Goal: Transaction & Acquisition: Obtain resource

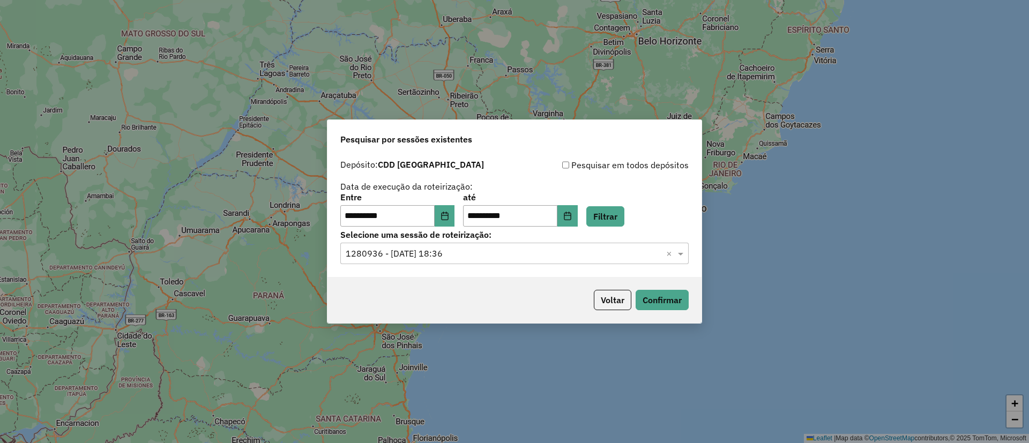
click at [525, 253] on input "text" at bounding box center [504, 254] width 316 height 13
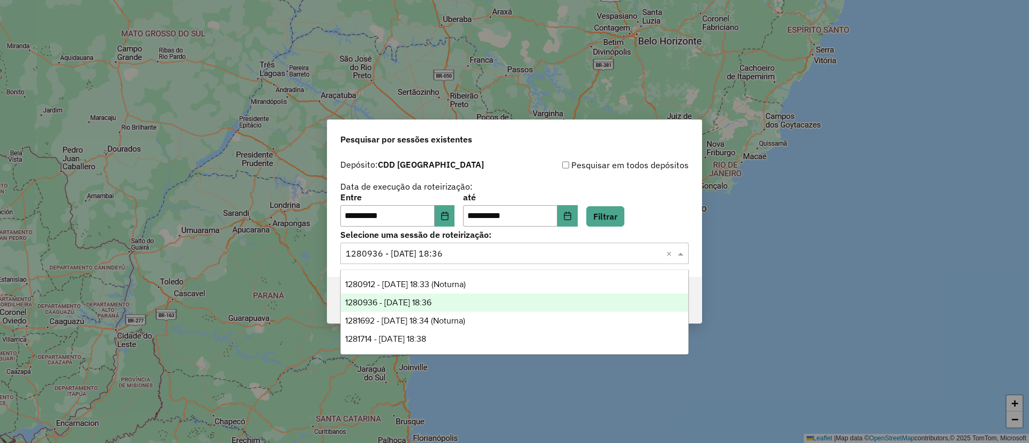
click at [498, 302] on div "1280936 - 23/09/2025 18:36" at bounding box center [514, 303] width 347 height 18
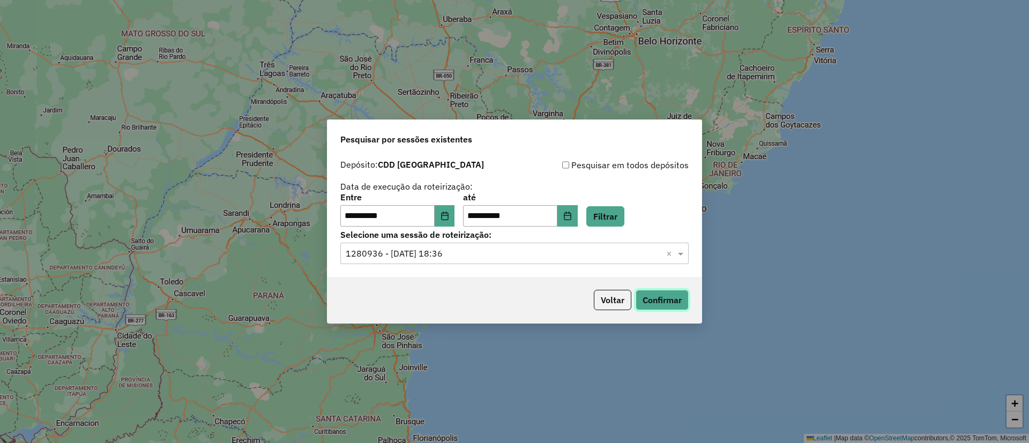
click at [676, 309] on button "Confirmar" at bounding box center [662, 300] width 53 height 20
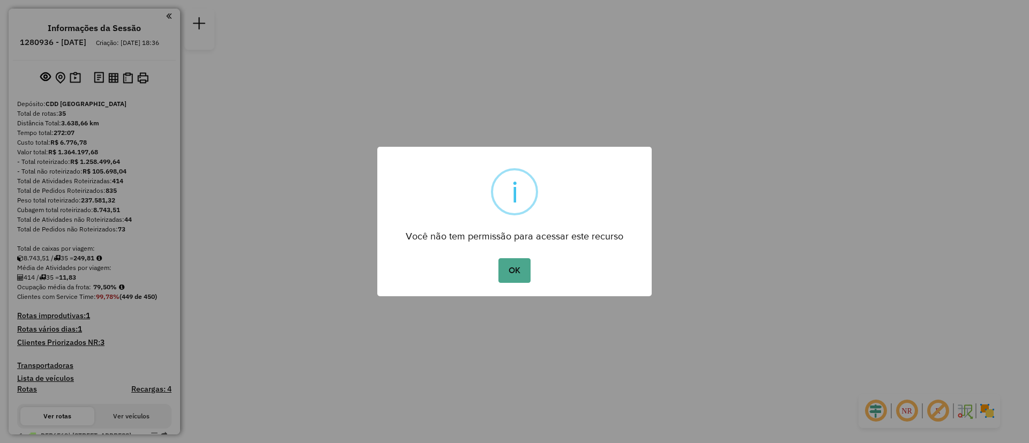
click at [498, 258] on button "OK" at bounding box center [514, 270] width 32 height 25
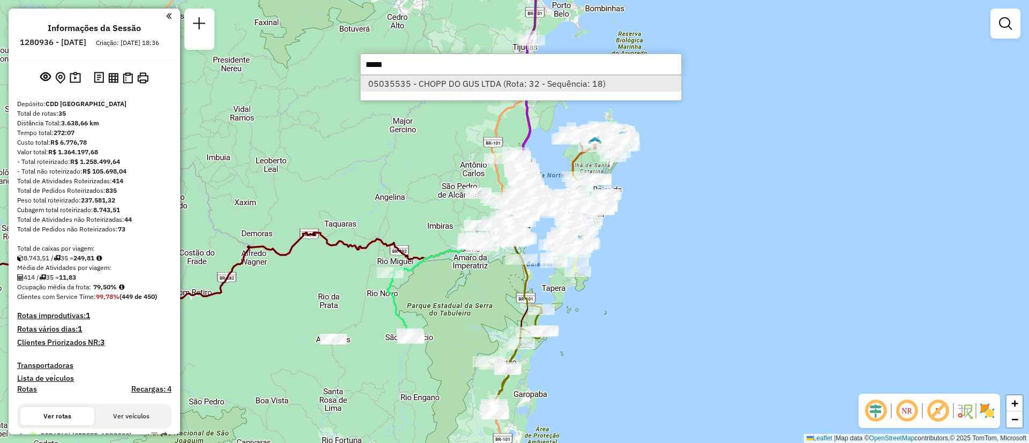
type input "*****"
click at [557, 88] on li "05035535 - CHOPP DO GUS LTDA (Rota: 32 - Sequência: 18)" at bounding box center [521, 84] width 320 height 16
select select "**********"
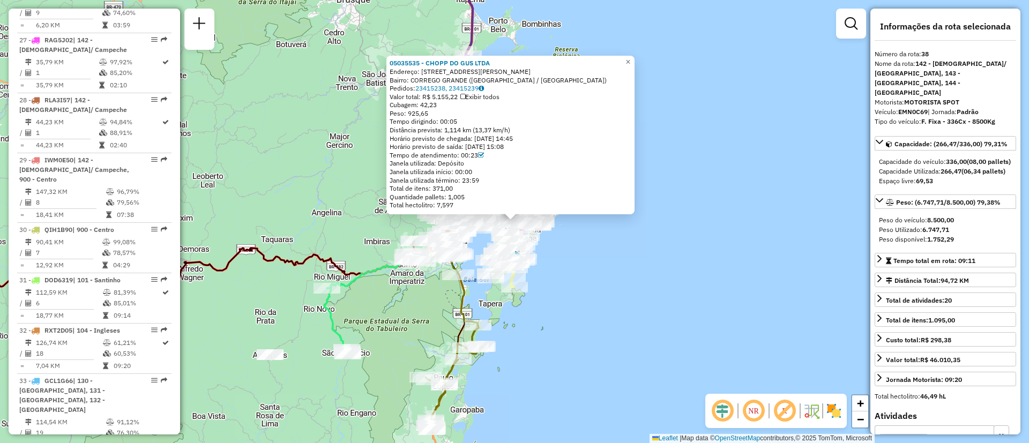
scroll to position [2312, 0]
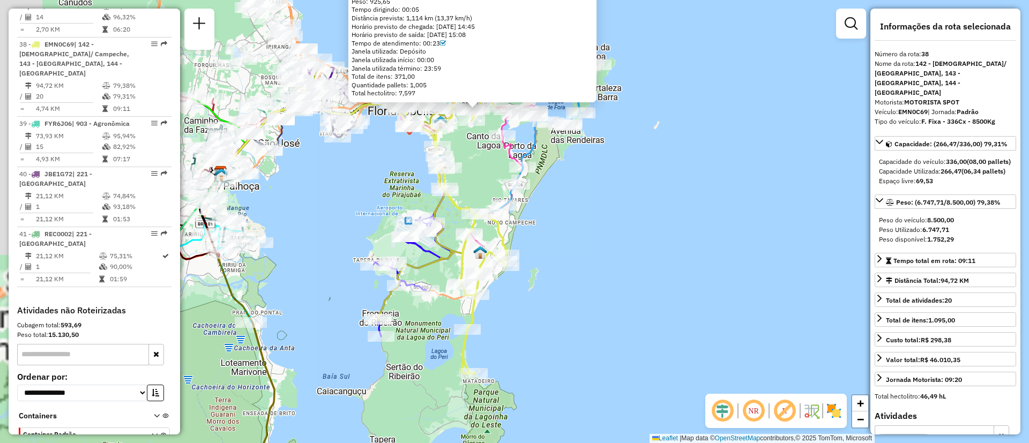
drag, startPoint x: 510, startPoint y: 231, endPoint x: 649, endPoint y: 343, distance: 178.4
click at [649, 343] on div "05035535 - CHOPP DO GUS LTDA Endereço: R JOAO PIO DUARTE SILVA 1650 Bairro: COR…" at bounding box center [514, 221] width 1029 height 443
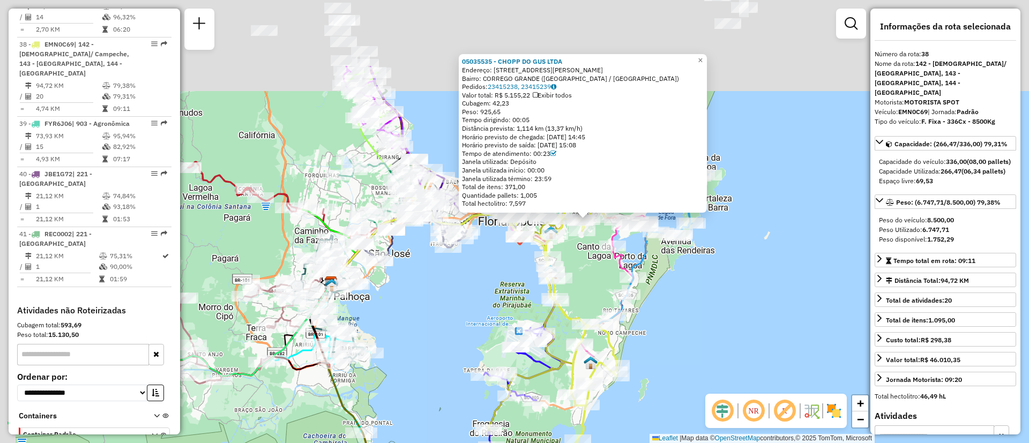
drag, startPoint x: 633, startPoint y: 236, endPoint x: 734, endPoint y: 330, distance: 137.7
click at [734, 330] on div "05035535 - CHOPP DO GUS LTDA Endereço: R JOAO PIO DUARTE SILVA 1650 Bairro: COR…" at bounding box center [514, 221] width 1029 height 443
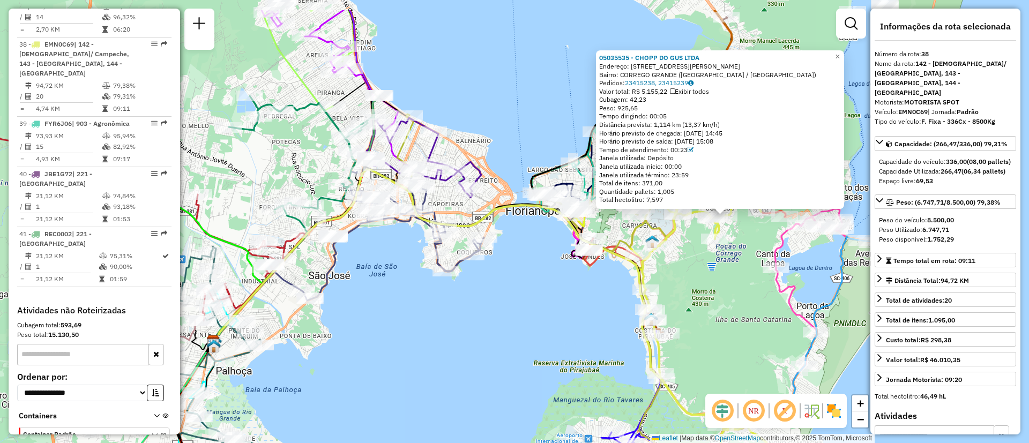
drag, startPoint x: 452, startPoint y: 265, endPoint x: 499, endPoint y: 314, distance: 68.2
click at [499, 314] on div "05035535 - CHOPP DO GUS LTDA Endereço: R JOAO PIO DUARTE SILVA 1650 Bairro: COR…" at bounding box center [514, 221] width 1029 height 443
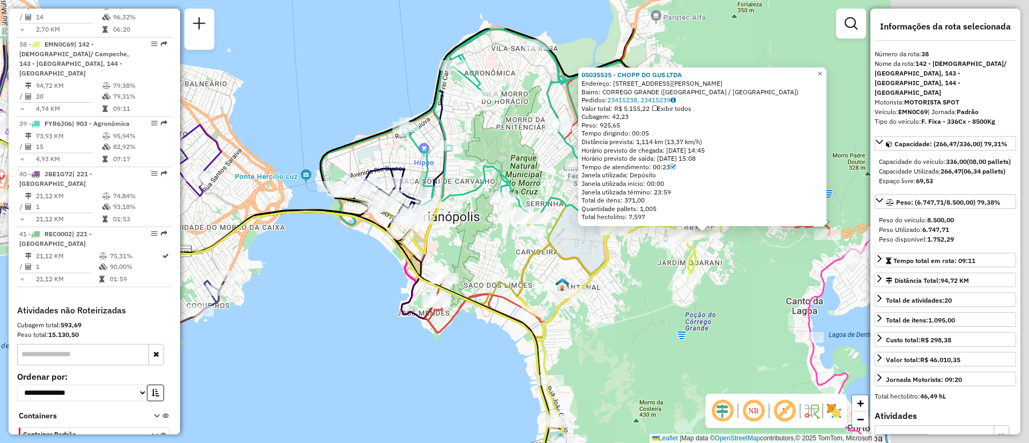
drag, startPoint x: 565, startPoint y: 273, endPoint x: 338, endPoint y: 346, distance: 238.6
click at [338, 346] on div "05035535 - CHOPP DO GUS LTDA Endereço: R JOAO PIO DUARTE SILVA 1650 Bairro: COR…" at bounding box center [514, 221] width 1029 height 443
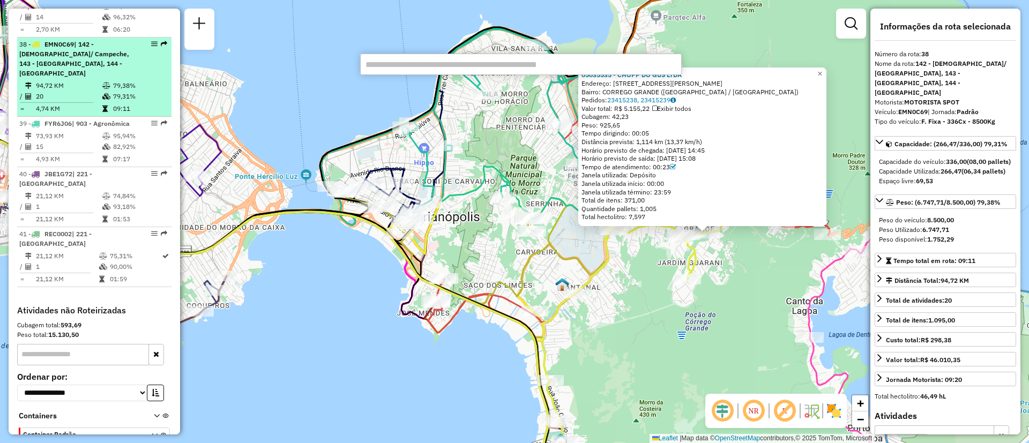
click at [107, 40] on span "| 142 - Carianos/ Campeche, 143 - Matadeiro, 144 - Ribeirão da Ilha" at bounding box center [74, 58] width 110 height 37
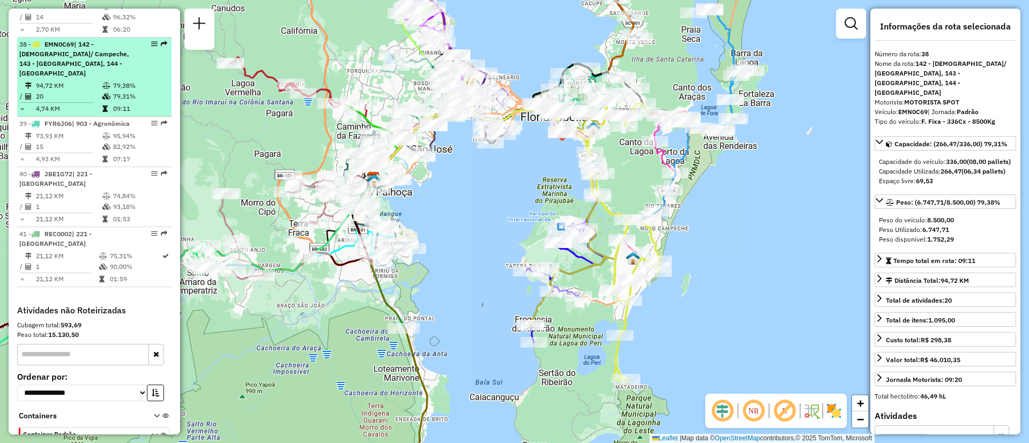
click at [156, 41] on div at bounding box center [151, 44] width 32 height 6
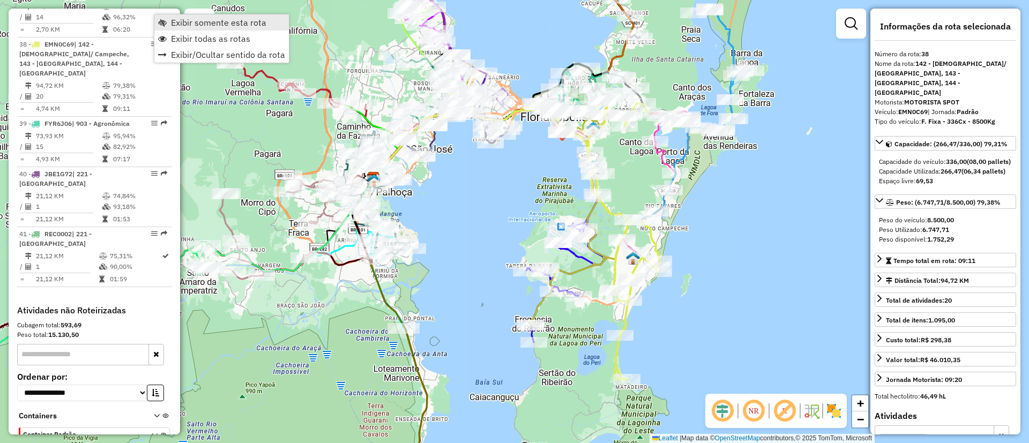
click at [191, 21] on span "Exibir somente esta rota" at bounding box center [218, 22] width 95 height 9
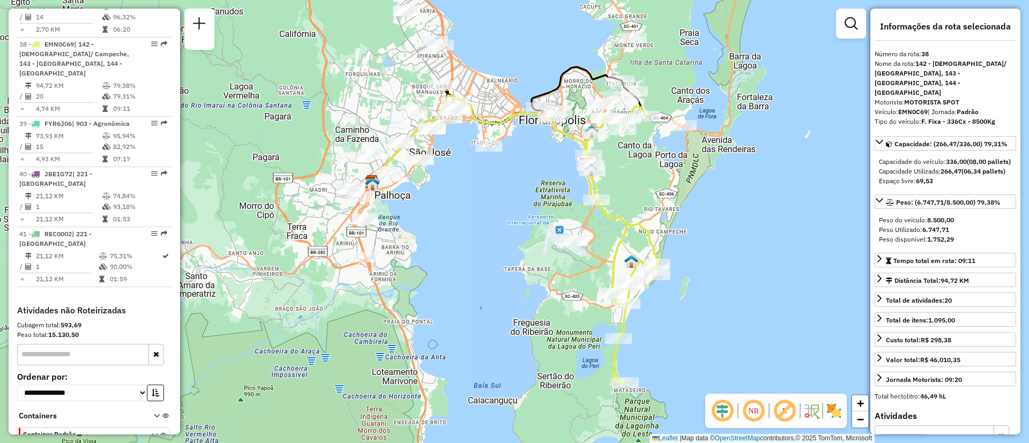
click at [639, 173] on div "Janela de atendimento Grade de atendimento Capacidade Transportadoras Veículos …" at bounding box center [514, 221] width 1029 height 443
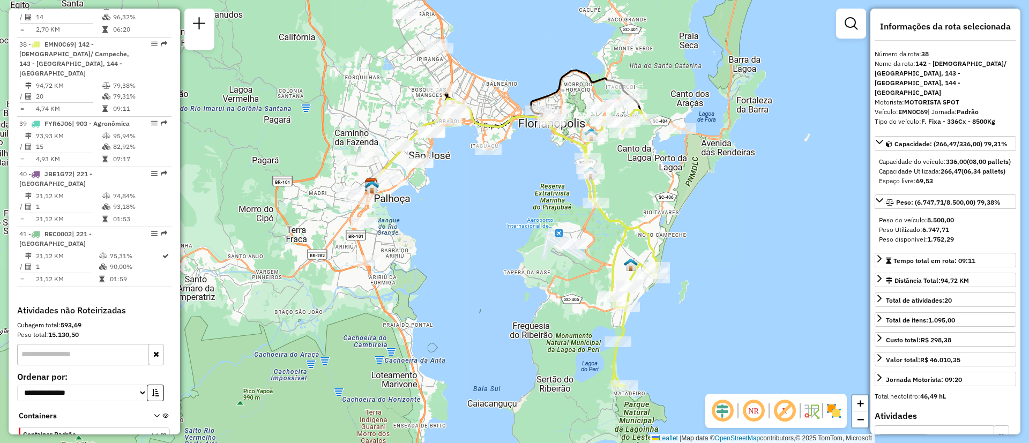
click at [756, 419] on em at bounding box center [754, 411] width 26 height 26
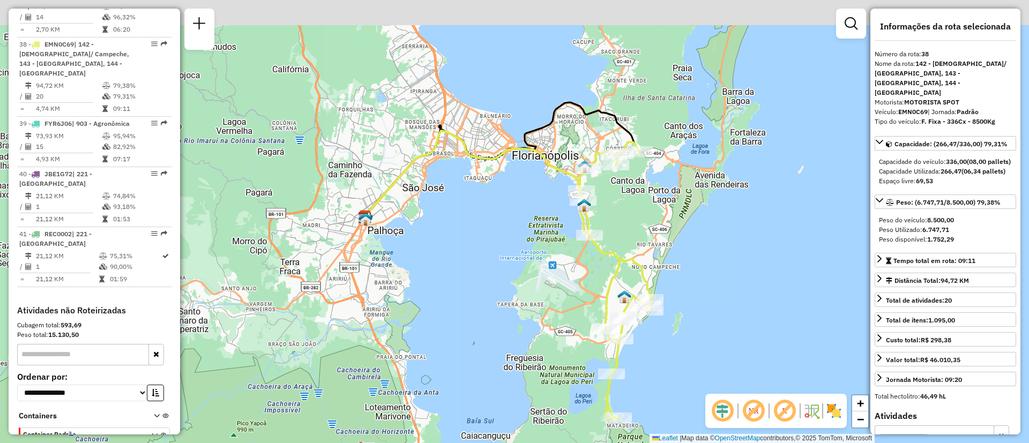
drag, startPoint x: 694, startPoint y: 201, endPoint x: 687, endPoint y: 237, distance: 36.5
click at [687, 237] on div "Janela de atendimento Grade de atendimento Capacidade Transportadoras Veículos …" at bounding box center [514, 221] width 1029 height 443
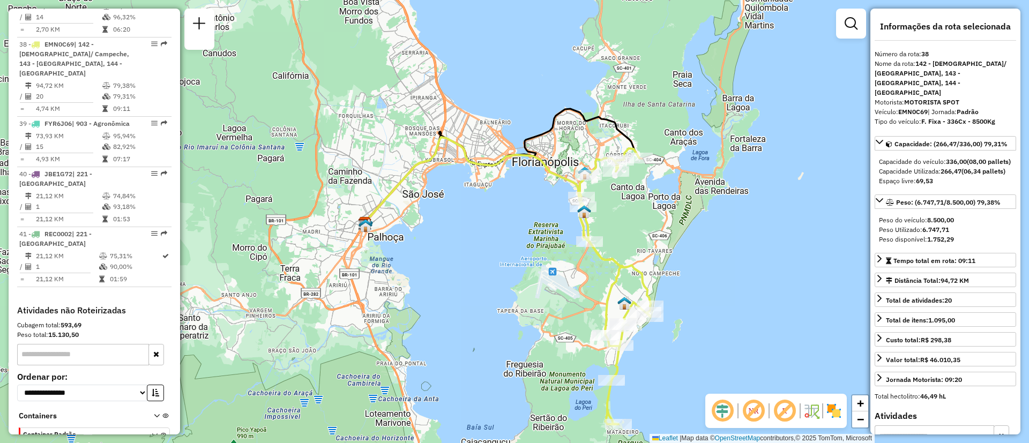
click at [540, 56] on div "Janela de atendimento Grade de atendimento Capacidade Transportadoras Veículos …" at bounding box center [514, 221] width 1029 height 443
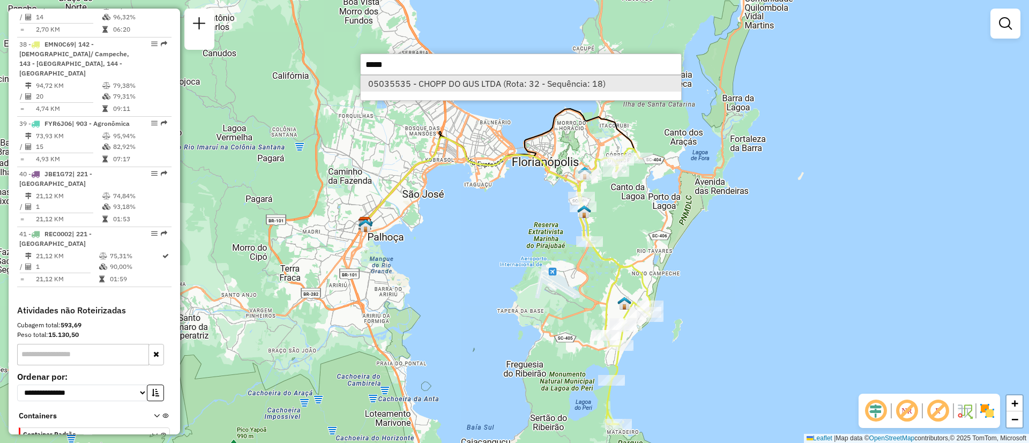
type input "*****"
click at [532, 84] on li "05035535 - CHOPP DO GUS LTDA (Rota: 32 - Sequência: 18)" at bounding box center [521, 84] width 320 height 16
select select "**********"
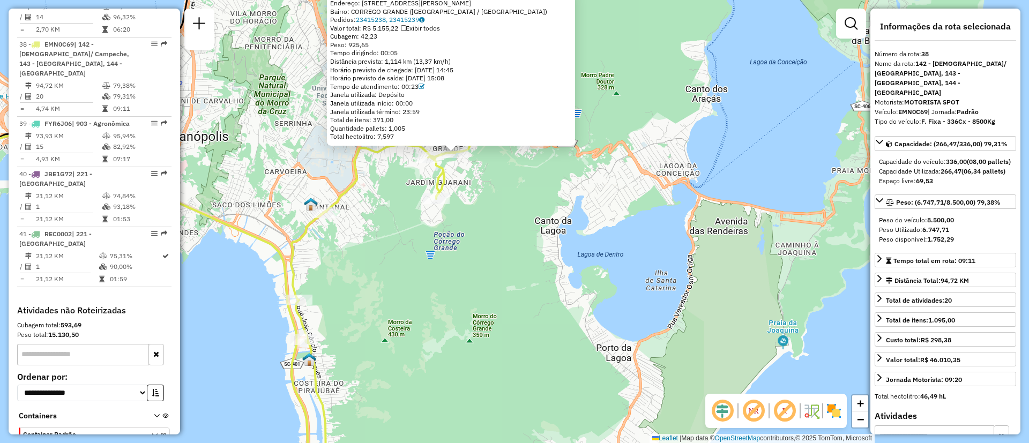
drag, startPoint x: 499, startPoint y: 201, endPoint x: 557, endPoint y: 271, distance: 90.9
click at [557, 271] on div "05035535 - CHOPP DO GUS LTDA Endereço: R JOAO PIO DUARTE SILVA 1650 Bairro: COR…" at bounding box center [514, 221] width 1029 height 443
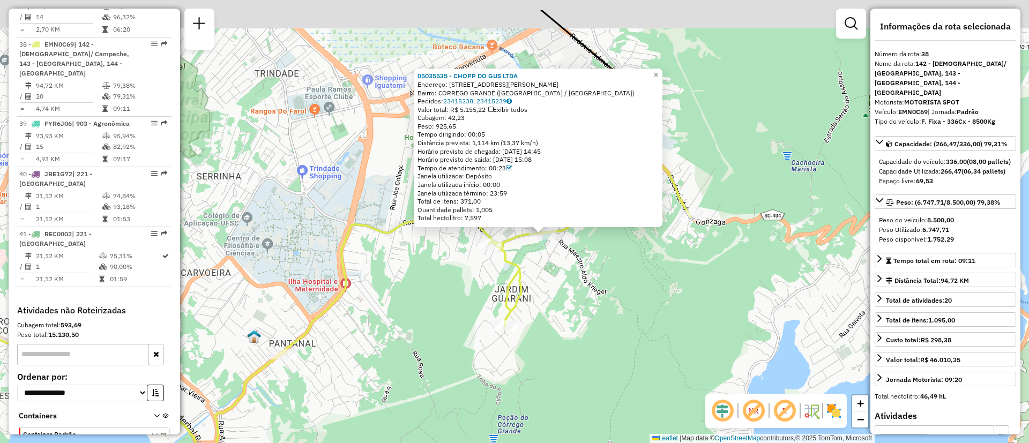
drag, startPoint x: 542, startPoint y: 252, endPoint x: 590, endPoint y: 282, distance: 56.3
click at [590, 282] on div "05035535 - CHOPP DO GUS LTDA Endereço: R JOAO PIO DUARTE SILVA 1650 Bairro: COR…" at bounding box center [514, 221] width 1029 height 443
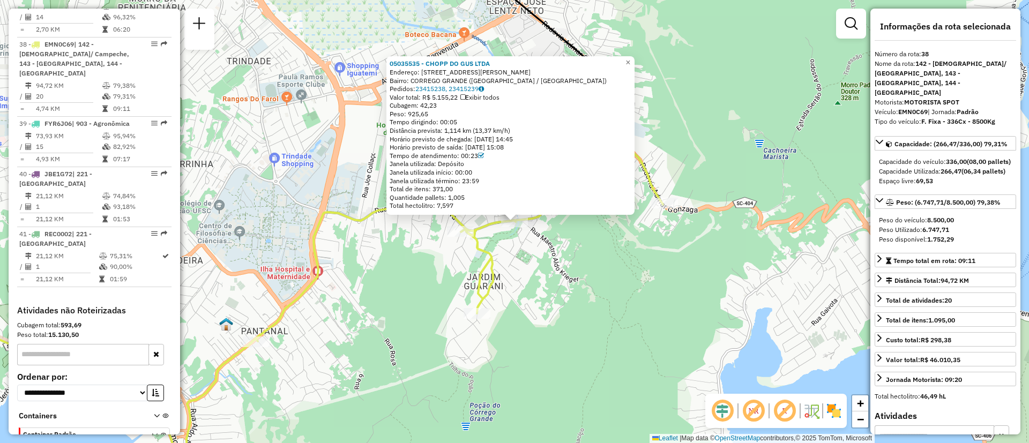
drag, startPoint x: 439, startPoint y: 115, endPoint x: 376, endPoint y: 113, distance: 62.7
click at [376, 113] on div "05035535 - CHOPP DO GUS LTDA Endereço: R JOAO PIO DUARTE SILVA 1650 Bairro: COR…" at bounding box center [514, 221] width 1029 height 443
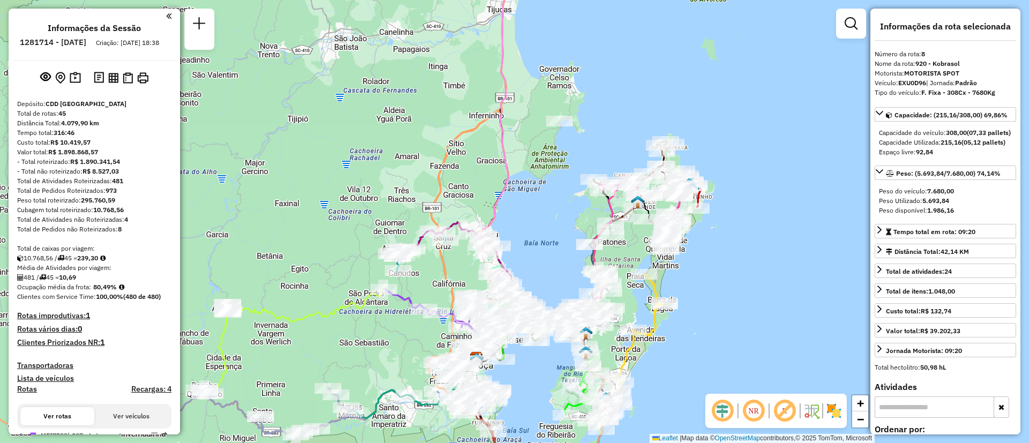
select select "**********"
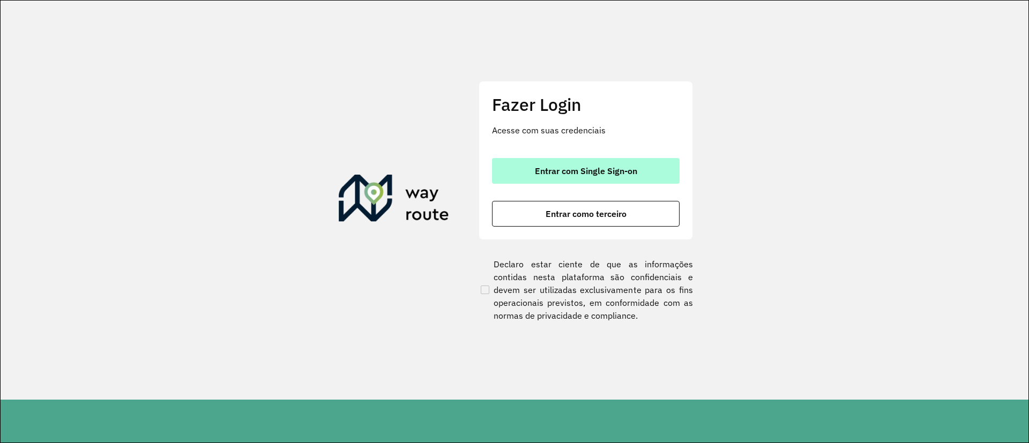
click at [636, 182] on button "Entrar com Single Sign-on" at bounding box center [586, 171] width 188 height 26
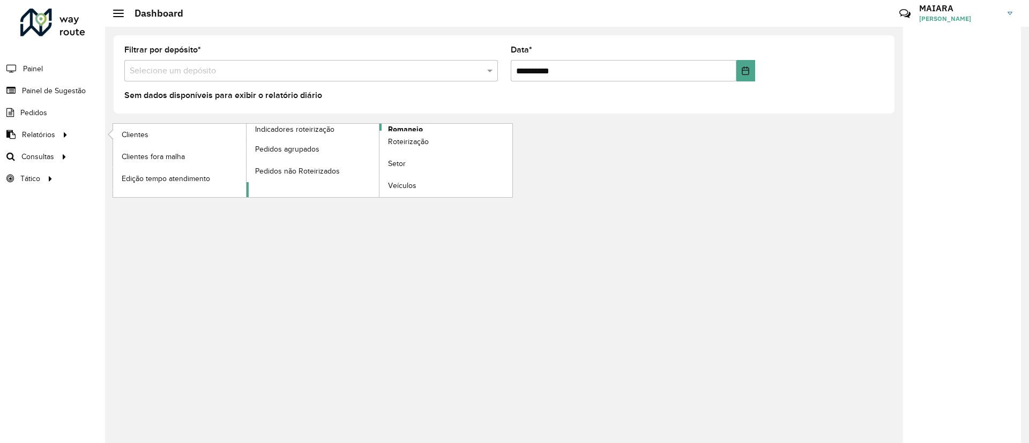
click at [414, 129] on span "Romaneio" at bounding box center [405, 129] width 35 height 11
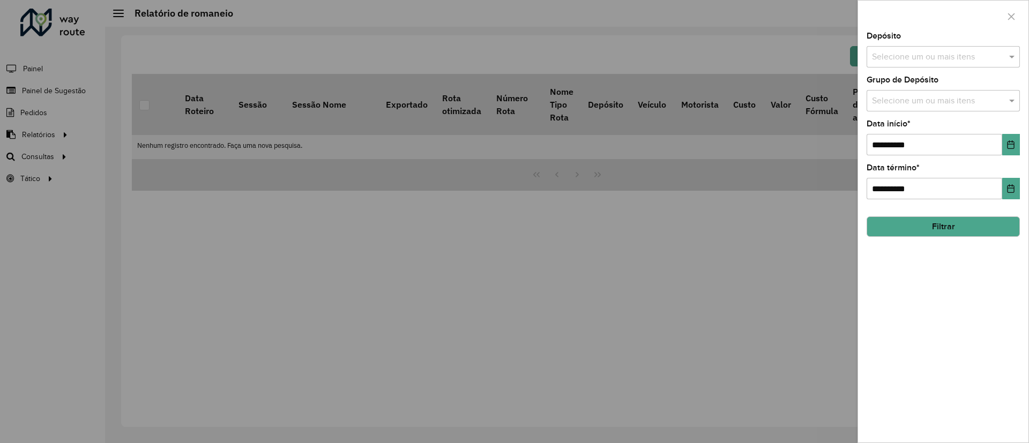
click at [887, 48] on div "Selecione um ou mais itens" at bounding box center [942, 56] width 153 height 21
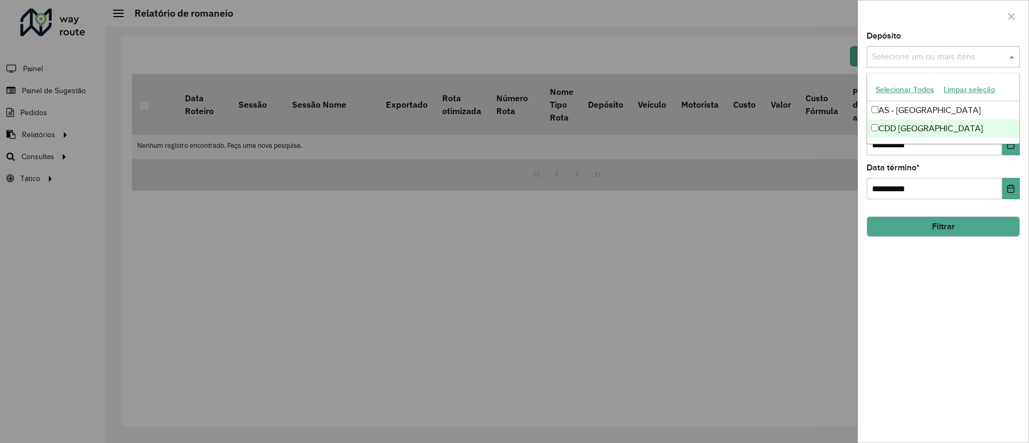
click at [909, 130] on div "CDD [GEOGRAPHIC_DATA]" at bounding box center [943, 128] width 152 height 18
drag, startPoint x: 944, startPoint y: 291, endPoint x: 996, endPoint y: 169, distance: 132.3
click at [945, 292] on div "**********" at bounding box center [943, 237] width 170 height 410
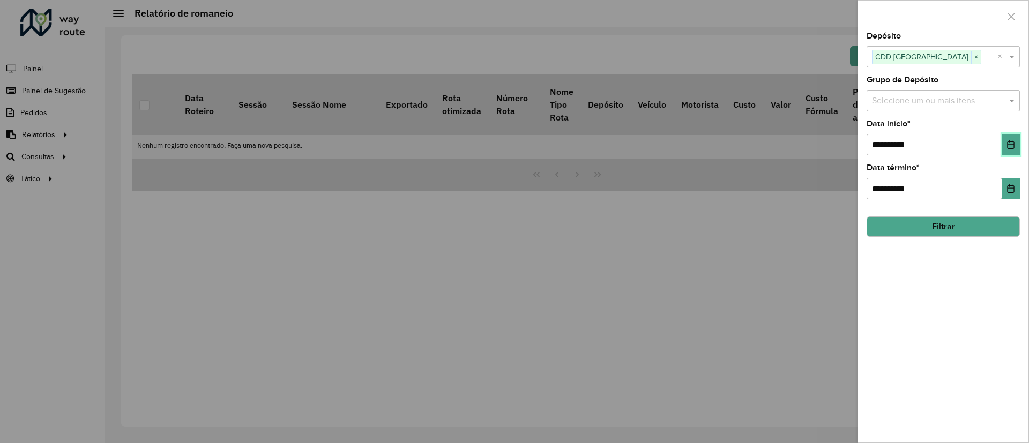
click at [1009, 143] on icon "Choose Date" at bounding box center [1010, 144] width 9 height 9
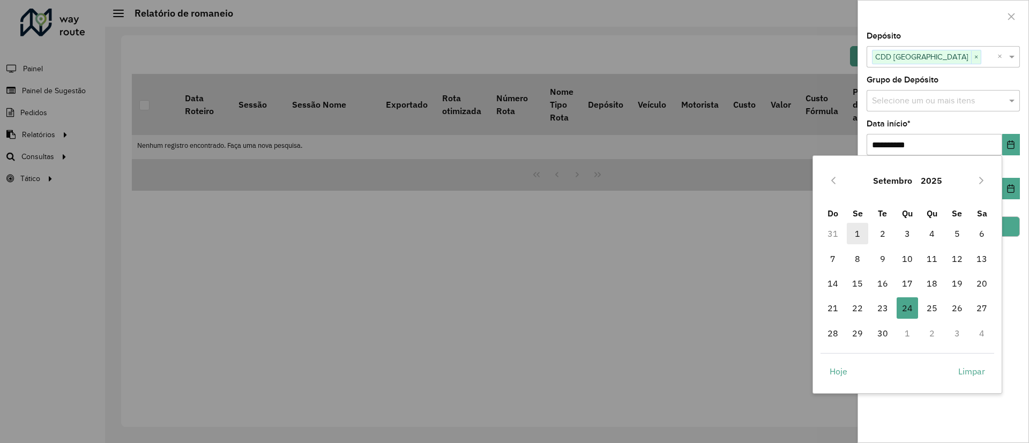
click at [853, 238] on span "1" at bounding box center [857, 233] width 21 height 21
type input "**********"
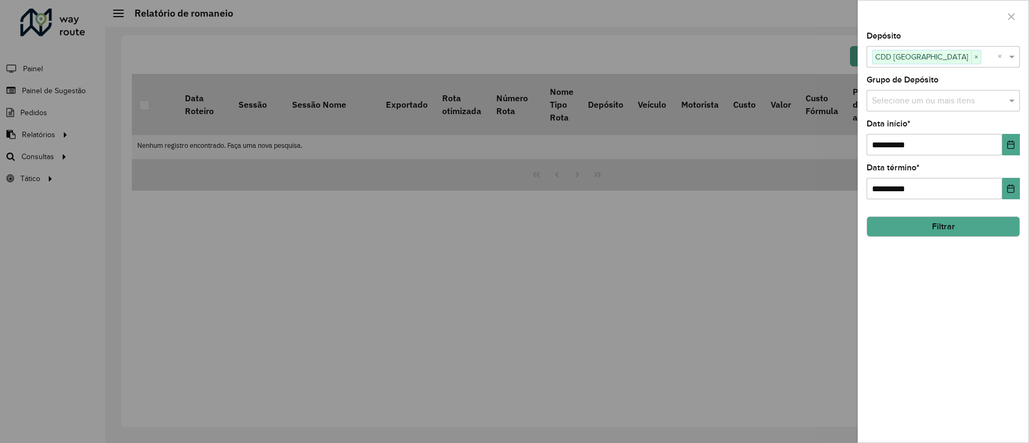
click at [958, 230] on button "Filtrar" at bounding box center [942, 226] width 153 height 20
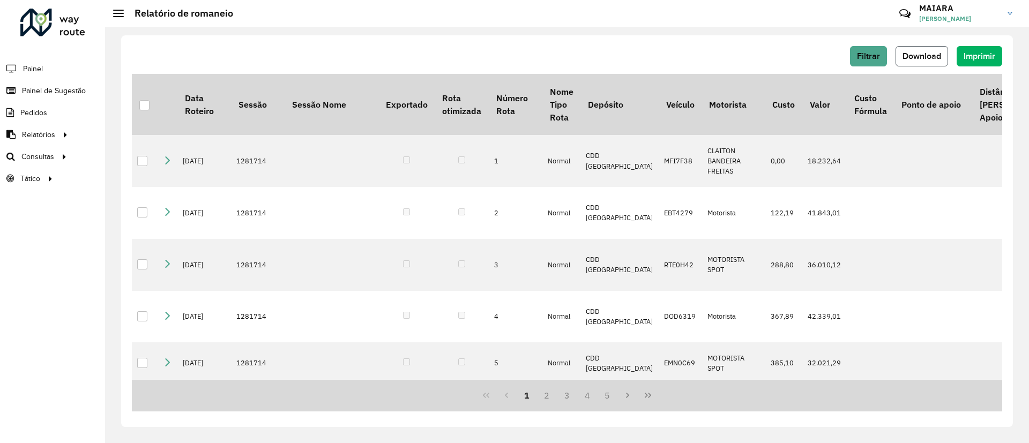
click at [933, 47] on button "Download" at bounding box center [921, 56] width 53 height 20
click at [923, 59] on span "Download" at bounding box center [921, 55] width 39 height 9
